Goal: Navigation & Orientation: Go to known website

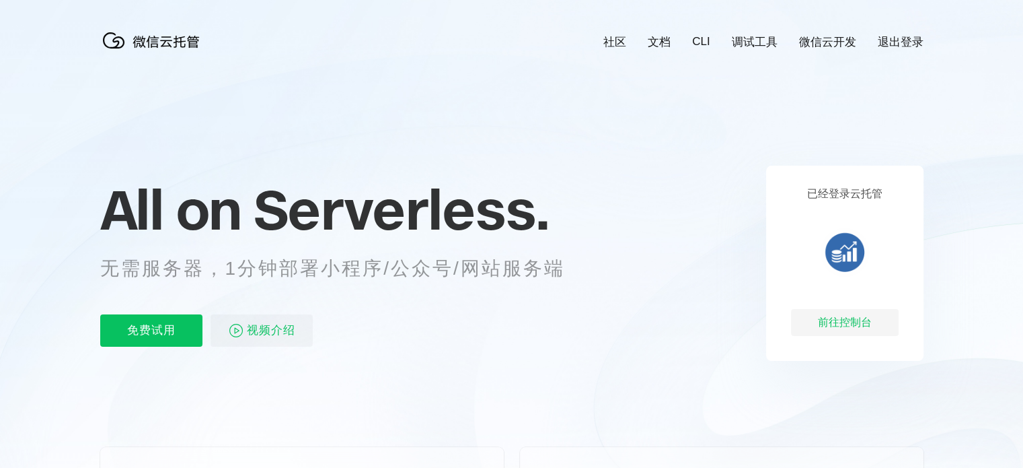
scroll to position [0, 2392]
click at [849, 323] on div "前往控制台" at bounding box center [845, 322] width 108 height 27
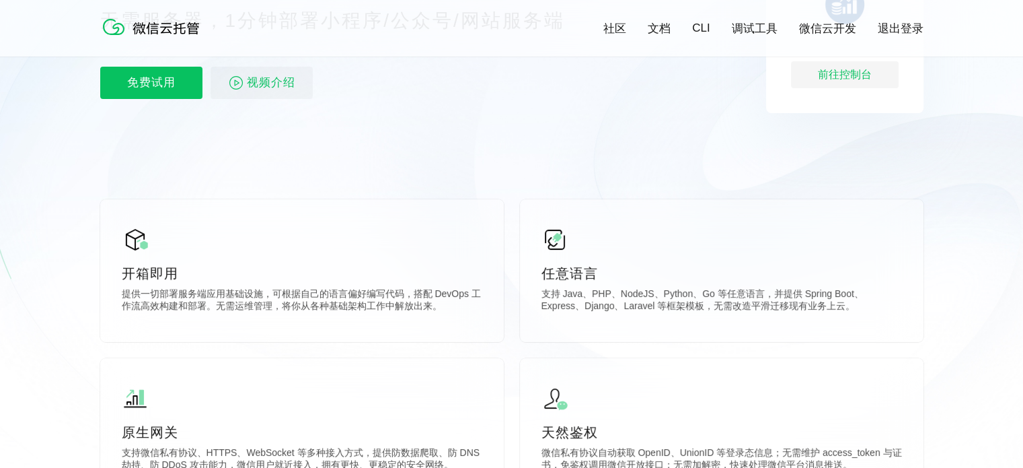
scroll to position [67, 0]
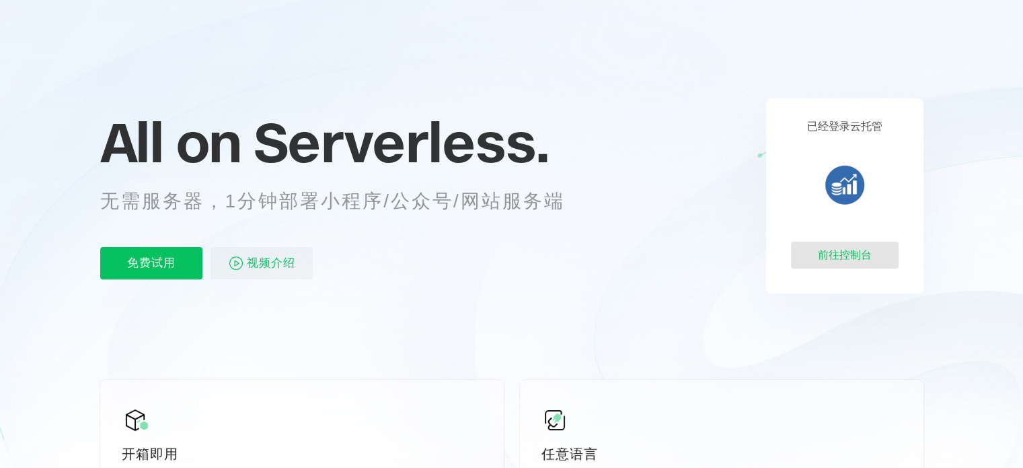
click at [861, 265] on div "前往控制台" at bounding box center [845, 254] width 108 height 27
